Goal: Task Accomplishment & Management: Manage account settings

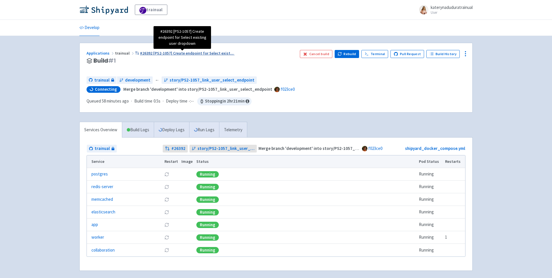
click at [157, 52] on span "#26392 [PS2-1057] Create endpoint for Select exist ..." at bounding box center [187, 53] width 94 height 5
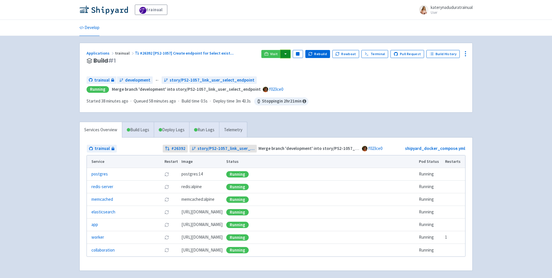
click at [287, 54] on button "button" at bounding box center [286, 54] width 10 height 8
click at [311, 64] on link "trainual (admin)" at bounding box center [307, 65] width 54 height 9
click at [303, 55] on button "Pause" at bounding box center [298, 54] width 10 height 8
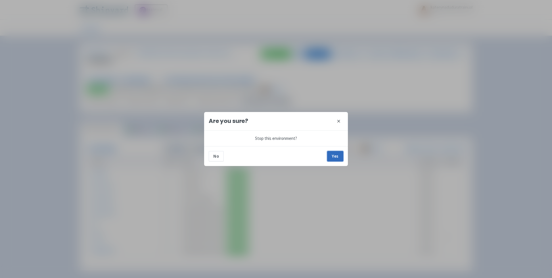
click at [334, 154] on button "Yes" at bounding box center [335, 156] width 16 height 10
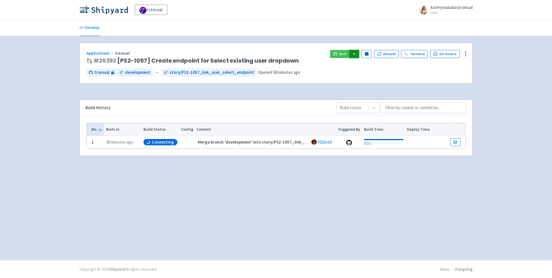
click at [357, 55] on button "button" at bounding box center [355, 54] width 10 height 8
click at [318, 11] on div "trainual katerynaduduratrainual User Profile Sign out" at bounding box center [276, 10] width 394 height 10
click at [359, 50] on button "button" at bounding box center [355, 54] width 10 height 8
click at [385, 64] on link "trainual (admin)" at bounding box center [376, 65] width 54 height 9
